Goal: Check status: Check status

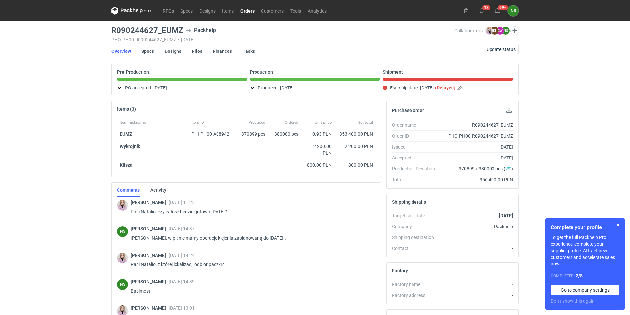
click at [247, 8] on link "Orders" at bounding box center [247, 11] width 21 height 8
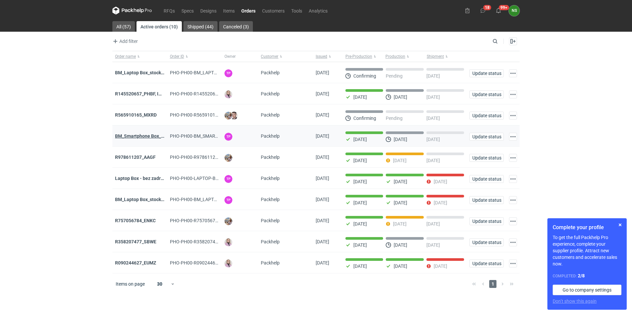
click at [148, 139] on strong "BM_Smartphone Box_stock_06" at bounding box center [147, 135] width 64 height 5
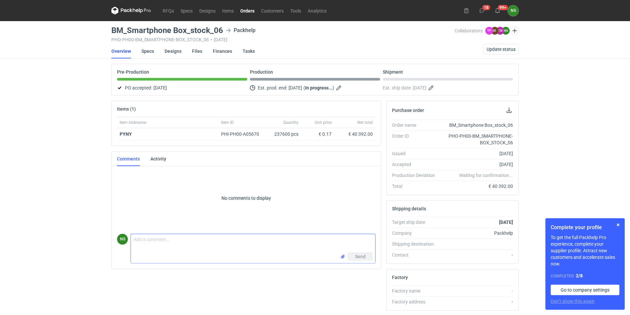
click at [150, 239] on textarea "Comment message" at bounding box center [253, 243] width 244 height 18
click at [245, 10] on link "Orders" at bounding box center [247, 11] width 21 height 8
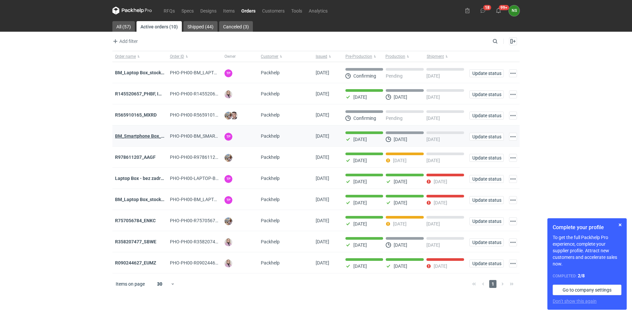
click at [152, 137] on strong "BM_Smartphone Box_stock_06" at bounding box center [147, 135] width 64 height 5
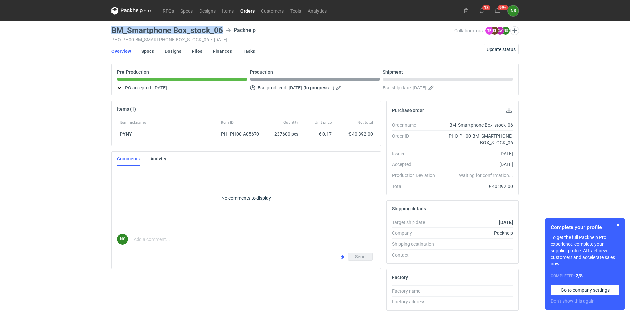
drag, startPoint x: 219, startPoint y: 29, endPoint x: 107, endPoint y: 31, distance: 112.0
click at [107, 31] on div "RFQs Specs Designs Items Orders Customers Tools Analytics 18 99+ NS [PERSON_NAM…" at bounding box center [315, 157] width 630 height 315
copy h3 "BM_Smartphone Box_stock_06"
